Goal: Information Seeking & Learning: Learn about a topic

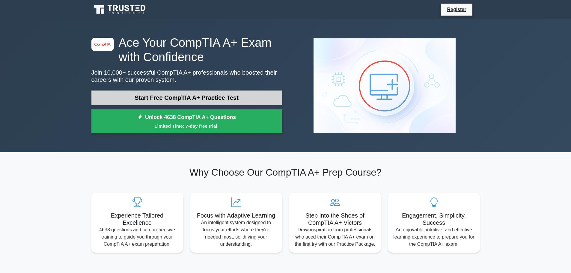
click at [196, 98] on link "Start Free CompTIA A+ Practice Test" at bounding box center [186, 98] width 191 height 14
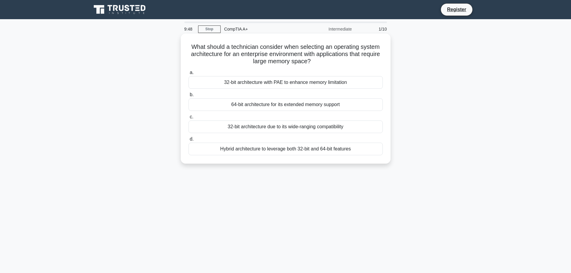
click at [276, 106] on div "64-bit architecture for its extended memory support" at bounding box center [286, 104] width 194 height 13
click at [189, 97] on input "b. 64-bit architecture for its extended memory support" at bounding box center [189, 95] width 0 height 4
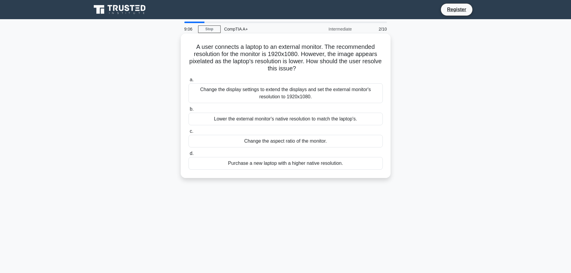
click at [327, 94] on div "Change the display settings to extend the displays and set the external monitor…" at bounding box center [286, 93] width 194 height 20
click at [189, 82] on input "a. Change the display settings to extend the displays and set the external moni…" at bounding box center [189, 80] width 0 height 4
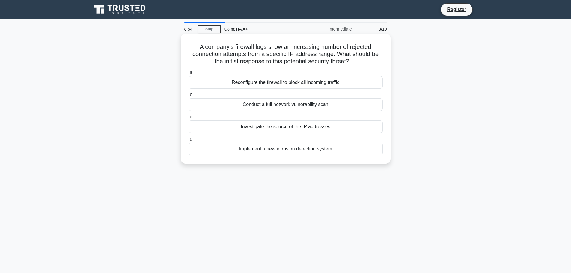
click at [306, 128] on div "Investigate the source of the IP addresses" at bounding box center [286, 127] width 194 height 13
click at [189, 119] on input "c. Investigate the source of the IP addresses" at bounding box center [189, 117] width 0 height 4
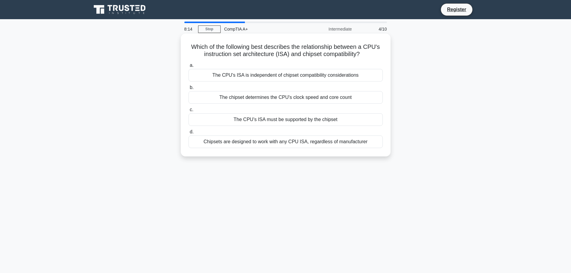
click at [341, 119] on div "The CPU's ISA must be supported by the chipset" at bounding box center [286, 119] width 194 height 13
click at [189, 112] on input "c. The CPU's ISA must be supported by the chipset" at bounding box center [189, 110] width 0 height 4
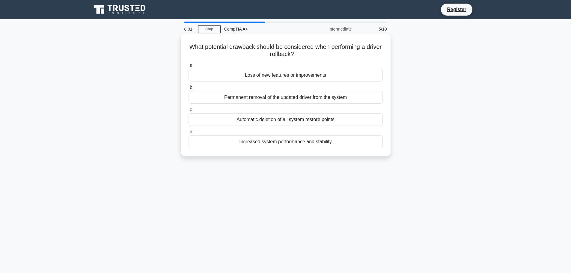
click at [333, 75] on div "Loss of new features or improvements" at bounding box center [286, 75] width 194 height 13
click at [189, 67] on input "a. Loss of new features or improvements" at bounding box center [189, 66] width 0 height 4
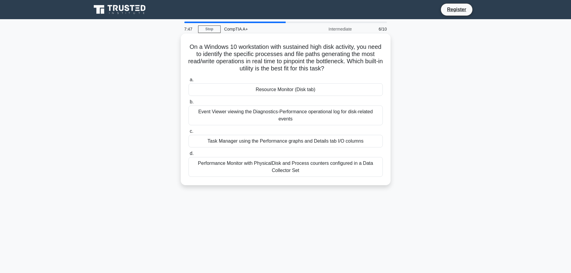
click at [324, 90] on div "Resource Monitor (Disk tab)" at bounding box center [286, 89] width 194 height 13
click at [189, 82] on input "a. Resource Monitor (Disk tab)" at bounding box center [189, 80] width 0 height 4
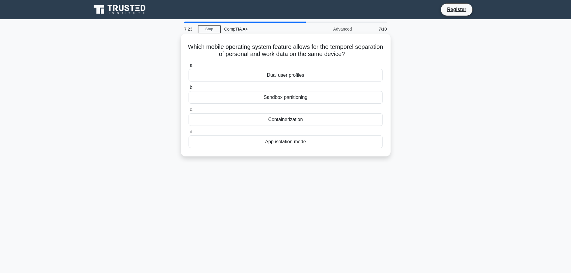
click at [310, 142] on div "App isolation mode" at bounding box center [286, 142] width 194 height 13
click at [189, 134] on input "d. App isolation mode" at bounding box center [189, 132] width 0 height 4
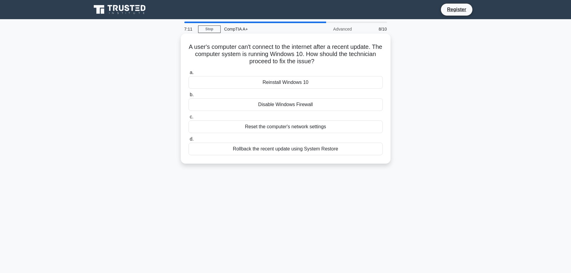
click at [336, 126] on div "Reset the computer's network settings" at bounding box center [286, 127] width 194 height 13
click at [189, 119] on input "c. Reset the computer's network settings" at bounding box center [189, 117] width 0 height 4
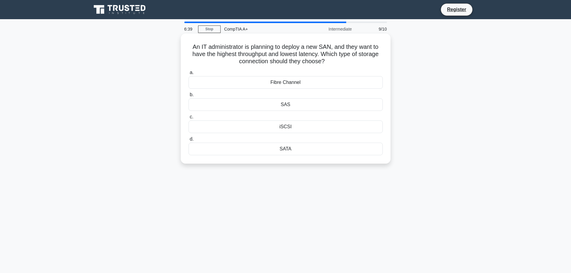
click at [297, 127] on div "iSCSI" at bounding box center [286, 127] width 194 height 13
click at [189, 119] on input "c. iSCSI" at bounding box center [189, 117] width 0 height 4
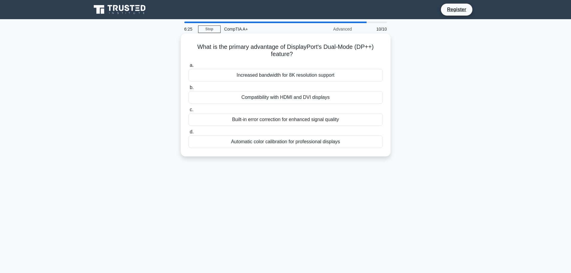
click at [271, 77] on div "Increased bandwidth for 8K resolution support" at bounding box center [286, 75] width 194 height 13
click at [189, 67] on input "a. Increased bandwidth for 8K resolution support" at bounding box center [189, 66] width 0 height 4
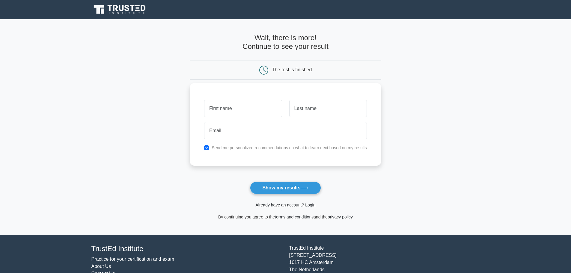
click at [254, 107] on input "text" at bounding box center [243, 108] width 78 height 17
click at [278, 194] on button "Show my results" at bounding box center [285, 188] width 71 height 13
type input "zdvfc"
click at [314, 102] on input "text" at bounding box center [328, 108] width 78 height 17
type input "zxv"
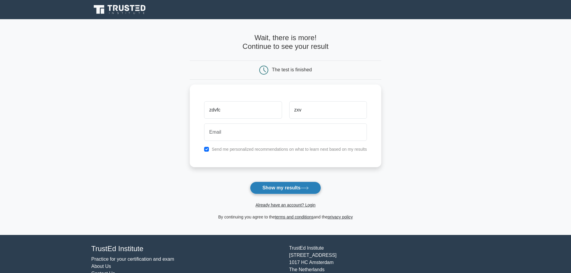
click at [287, 187] on button "Show my results" at bounding box center [285, 188] width 71 height 13
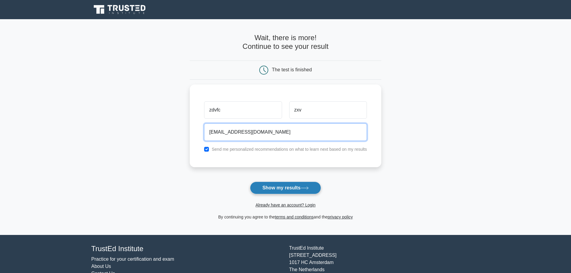
type input "pa@pa.nl"
click at [279, 192] on button "Show my results" at bounding box center [285, 188] width 71 height 13
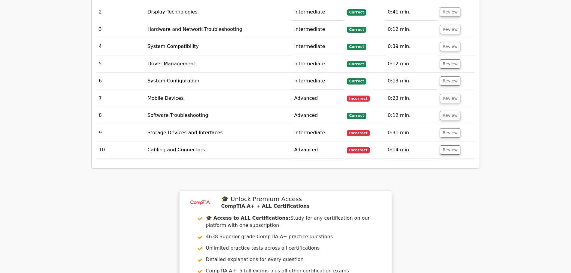
scroll to position [870, 0]
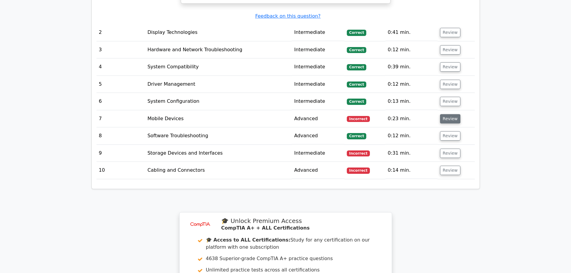
click at [453, 114] on button "Review" at bounding box center [450, 118] width 20 height 9
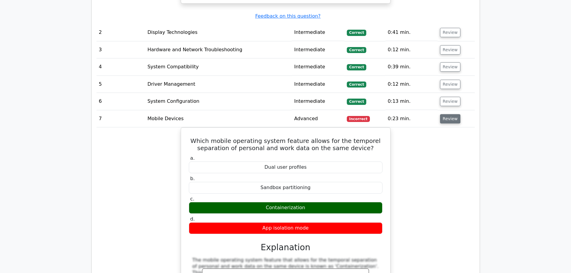
click at [451, 114] on button "Review" at bounding box center [450, 118] width 20 height 9
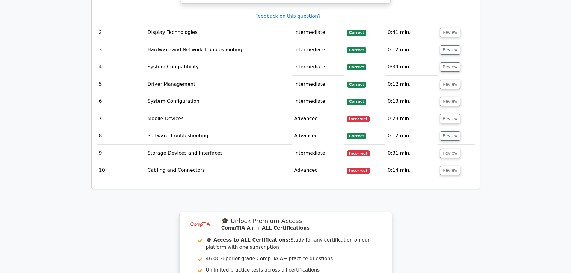
click at [449, 145] on td "Review" at bounding box center [456, 153] width 37 height 17
click at [450, 149] on button "Review" at bounding box center [450, 153] width 20 height 9
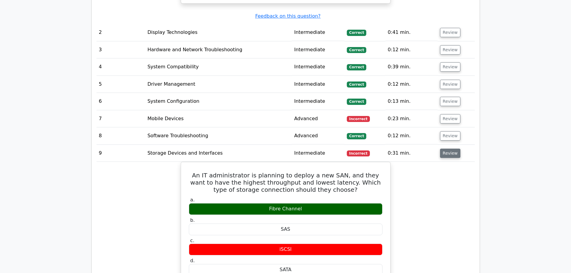
click at [450, 149] on button "Review" at bounding box center [450, 153] width 20 height 9
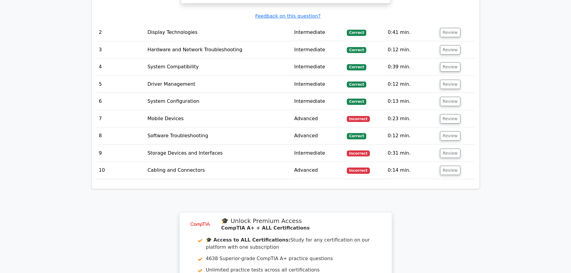
click at [448, 162] on td "Review" at bounding box center [456, 170] width 37 height 17
click at [450, 166] on button "Review" at bounding box center [450, 170] width 20 height 9
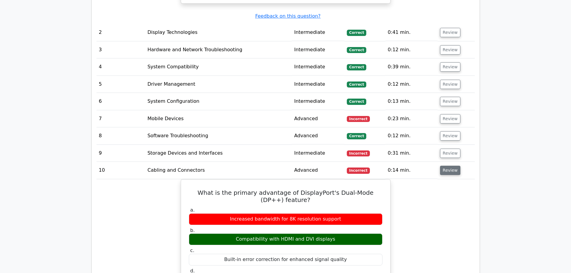
click at [450, 166] on button "Review" at bounding box center [450, 170] width 20 height 9
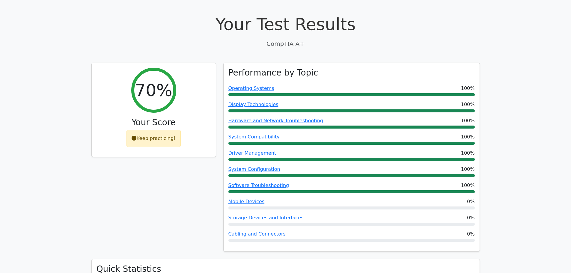
scroll to position [0, 0]
